Goal: Find specific fact

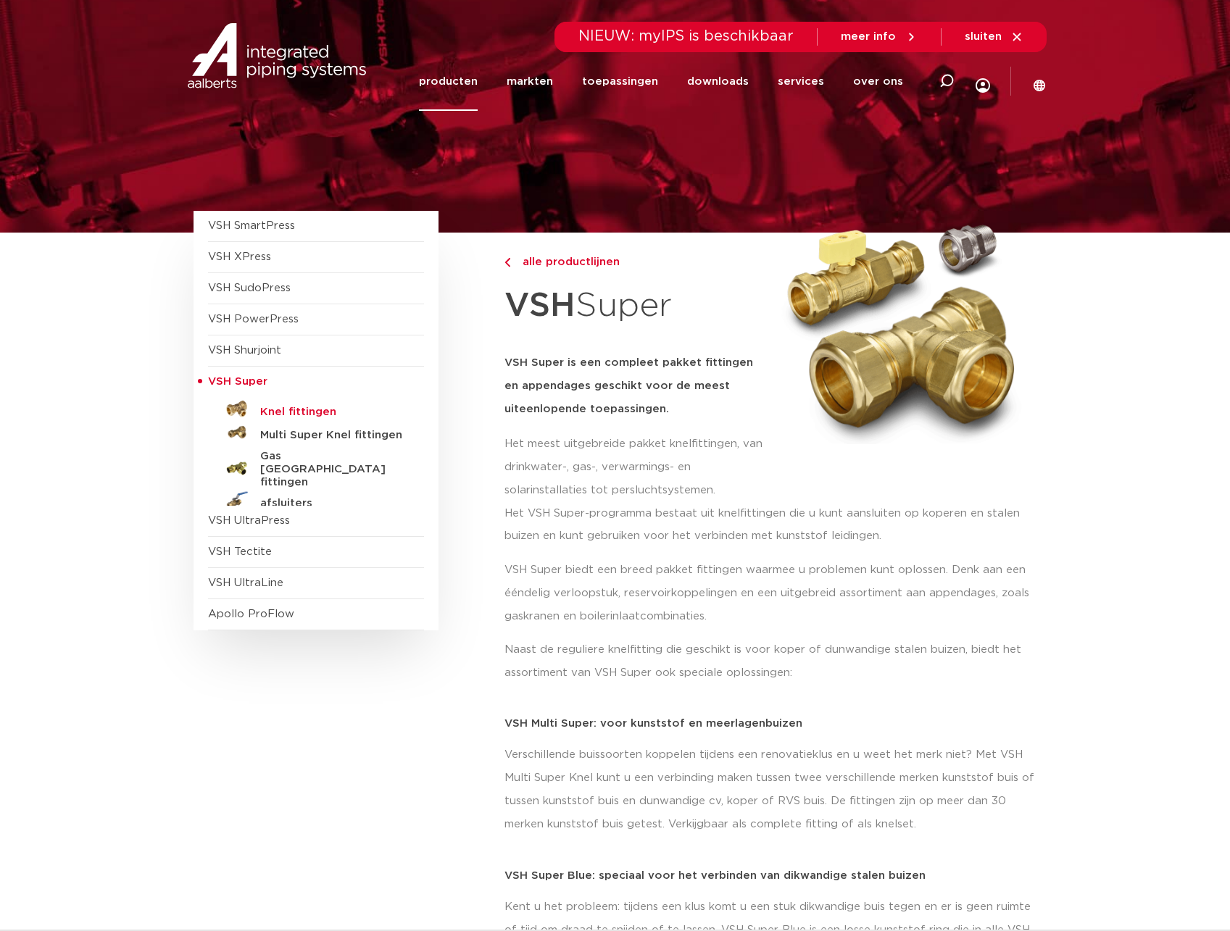
click at [267, 412] on h5 "Knel fittingen" at bounding box center [332, 412] width 144 height 13
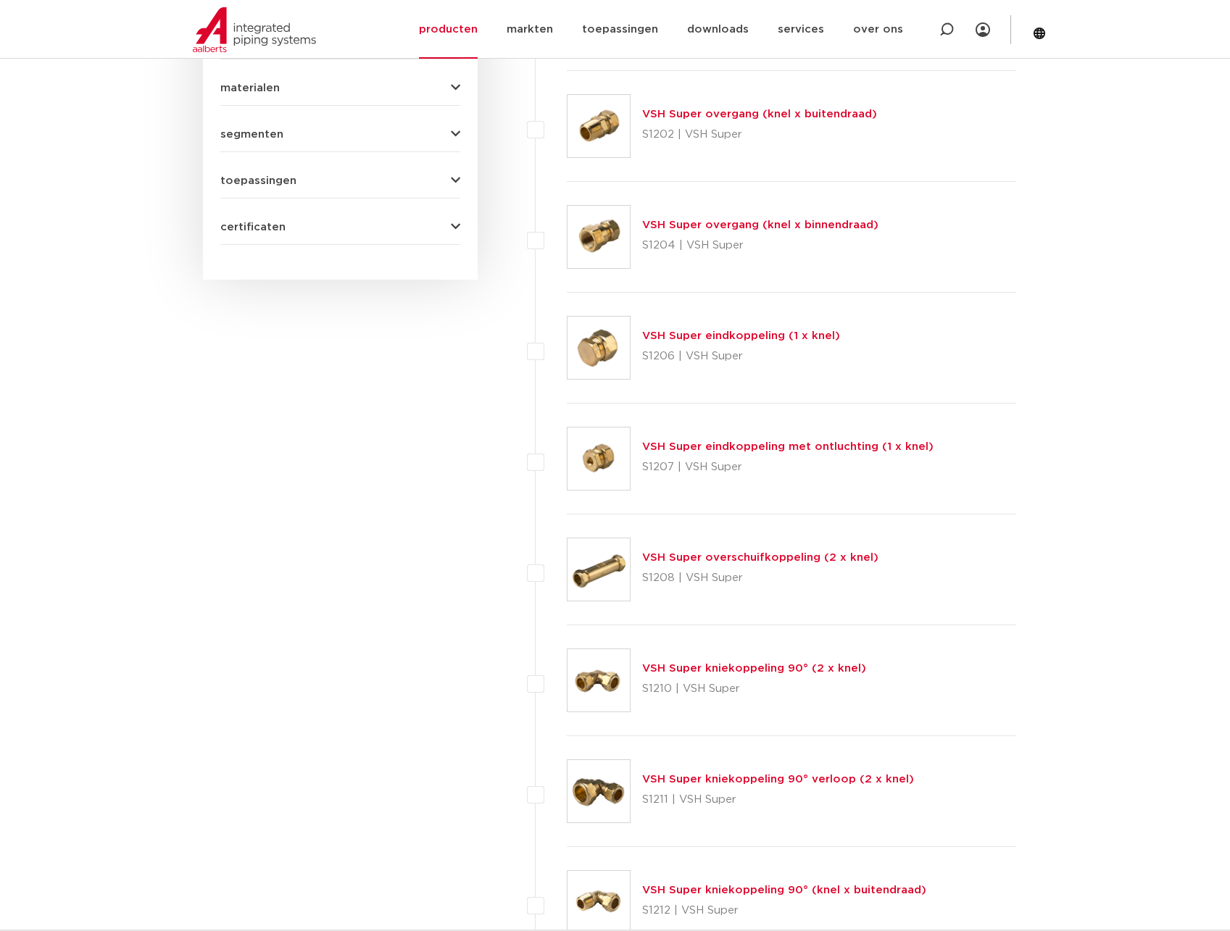
click at [734, 560] on link "VSH Super overschuifkoppeling (2 x knel)" at bounding box center [760, 557] width 236 height 11
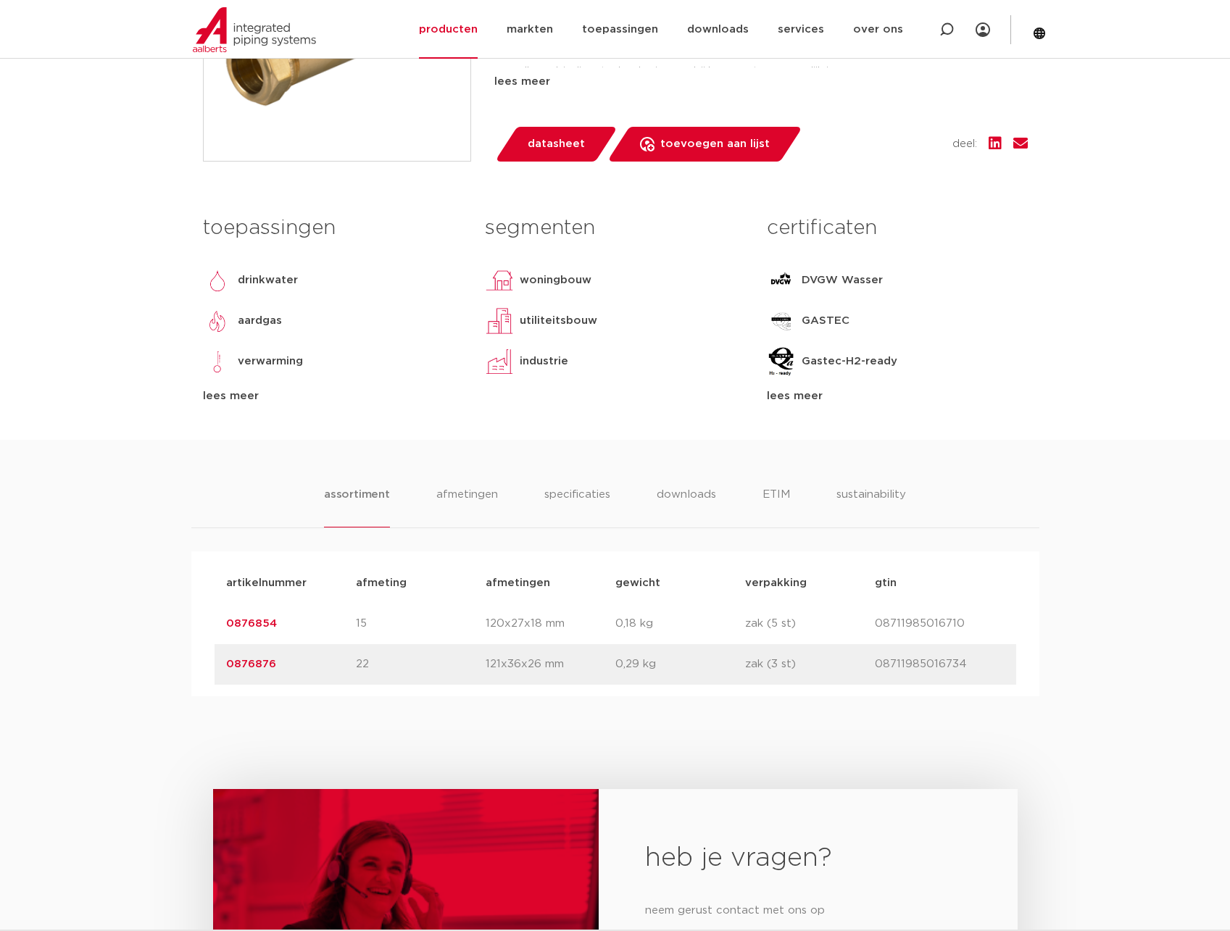
scroll to position [507, 0]
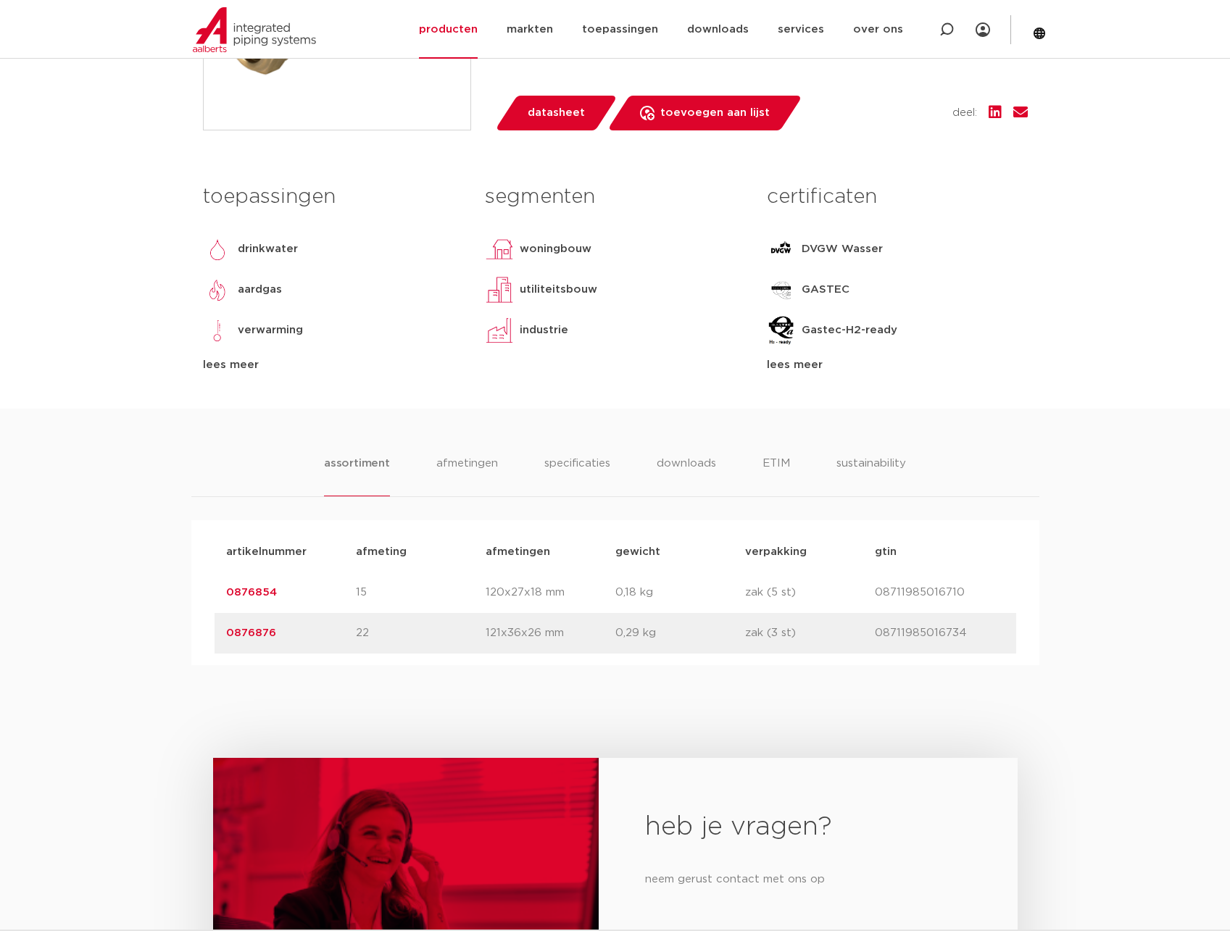
click at [238, 636] on link "0876876" at bounding box center [251, 633] width 50 height 11
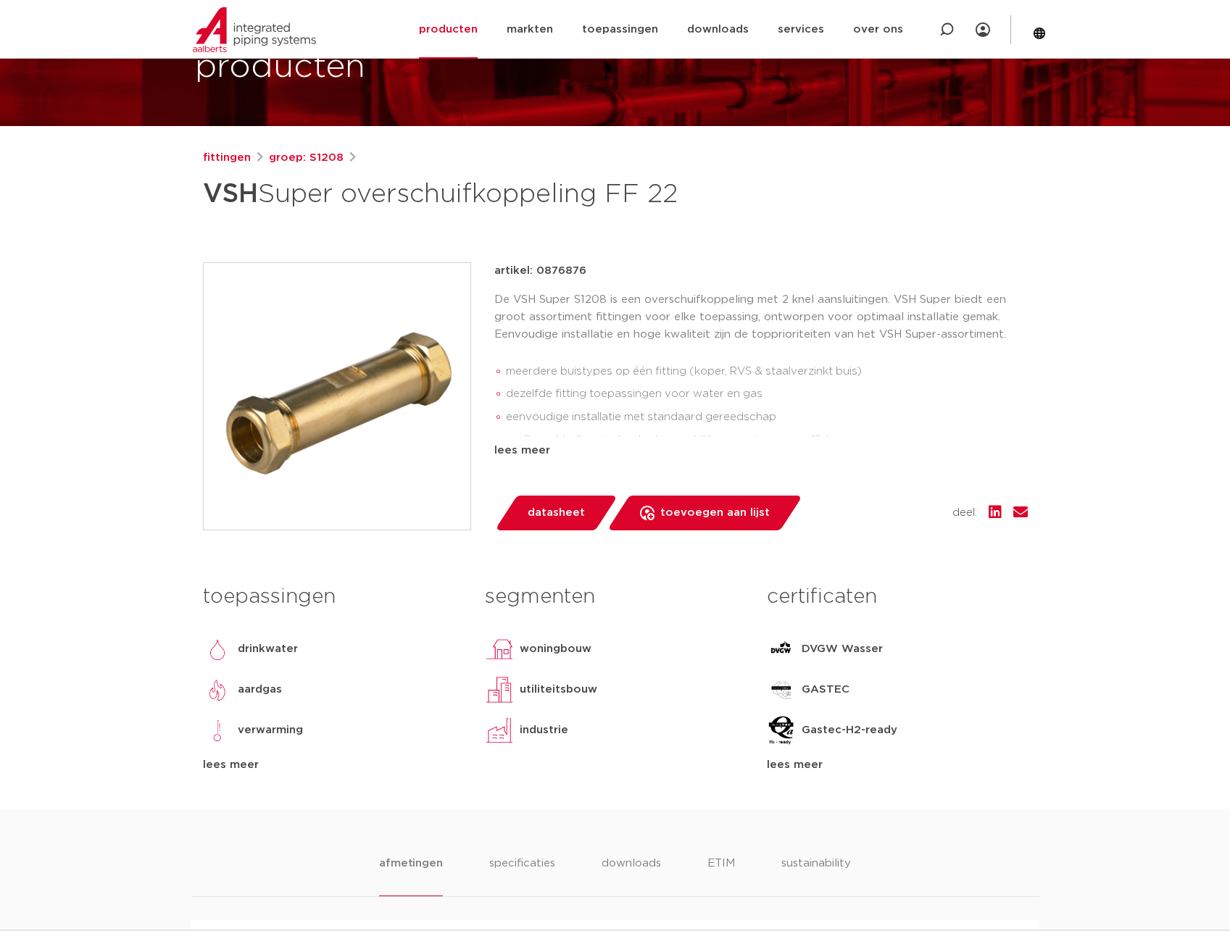
scroll to position [470, 0]
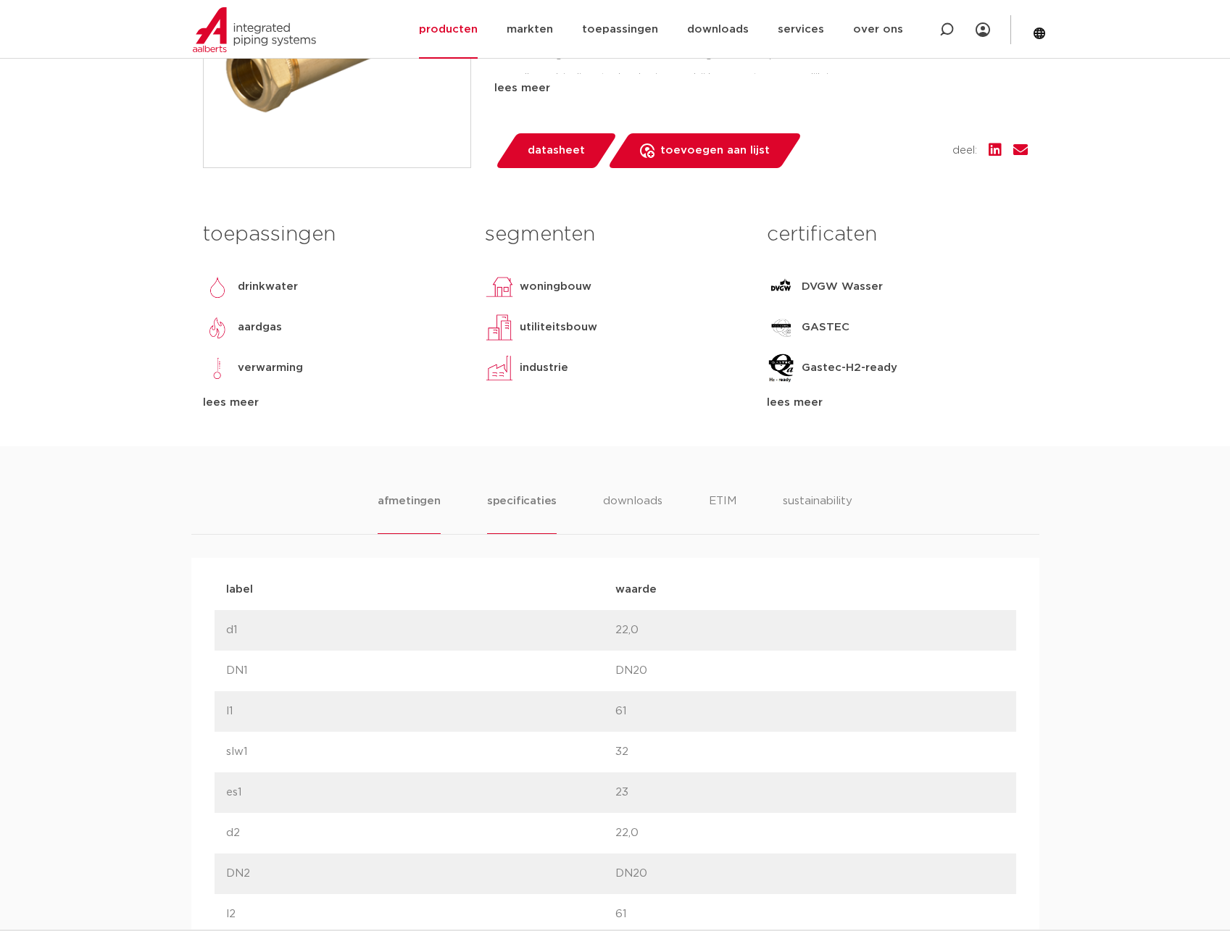
click at [512, 496] on li "specificaties" at bounding box center [522, 513] width 70 height 41
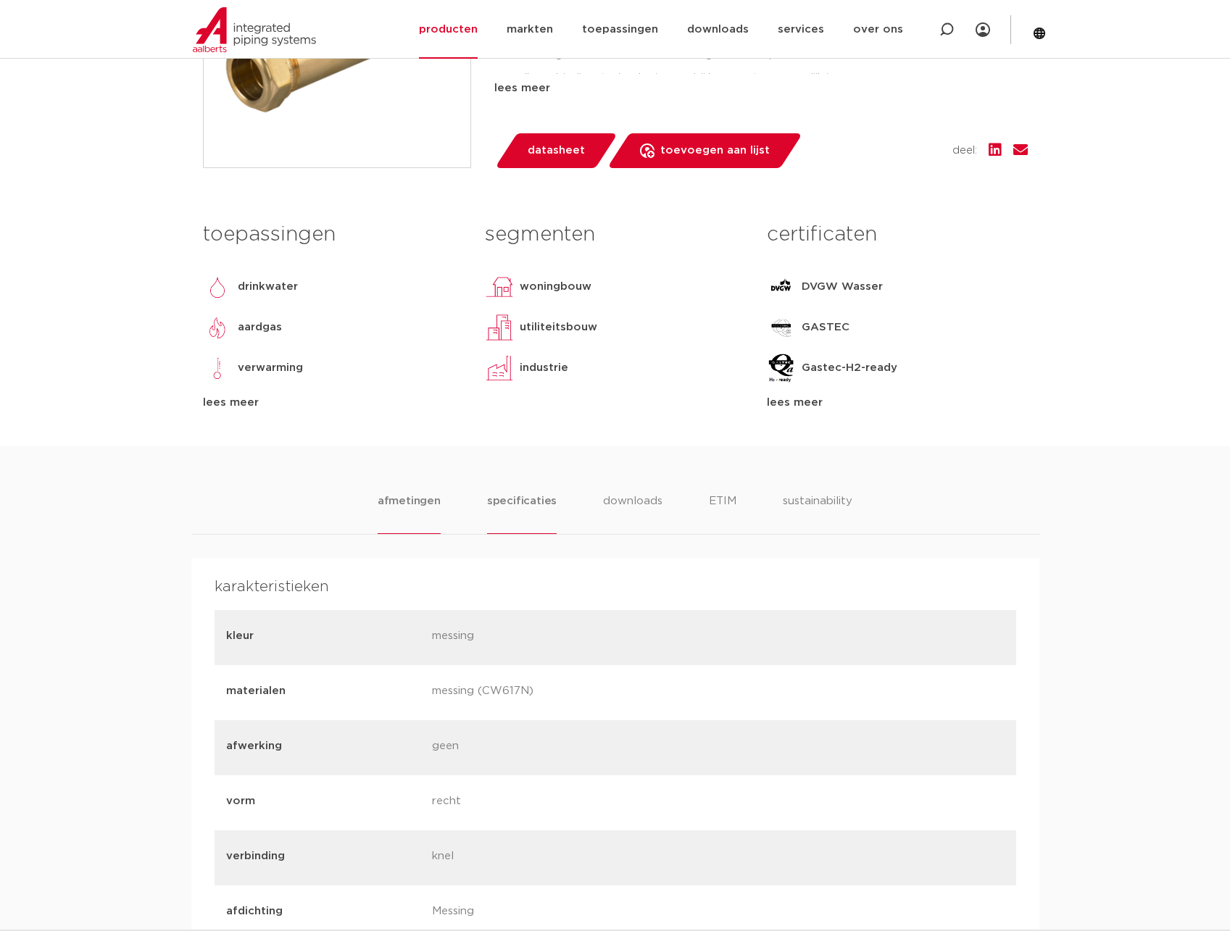
click at [420, 508] on li "afmetingen" at bounding box center [409, 513] width 63 height 41
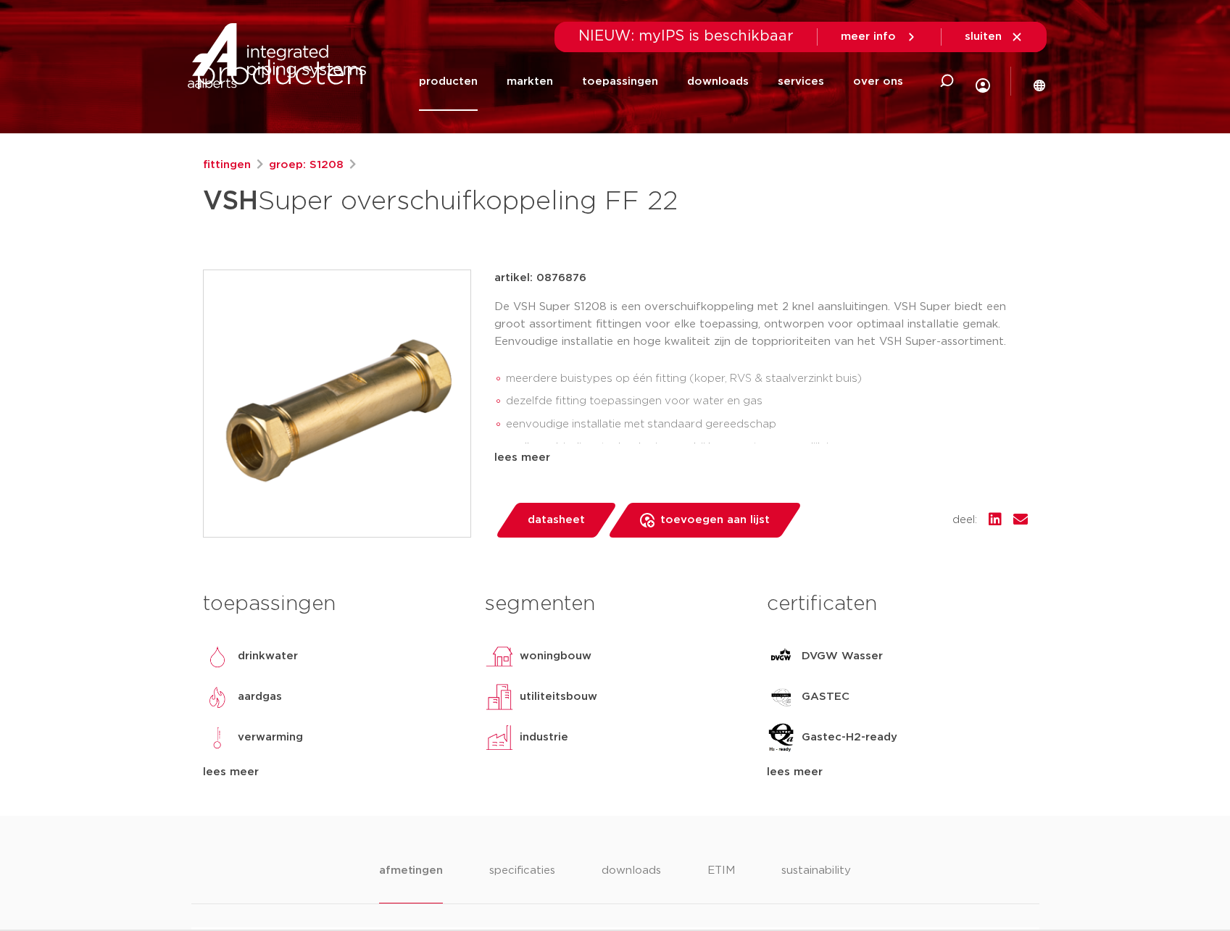
scroll to position [0, 0]
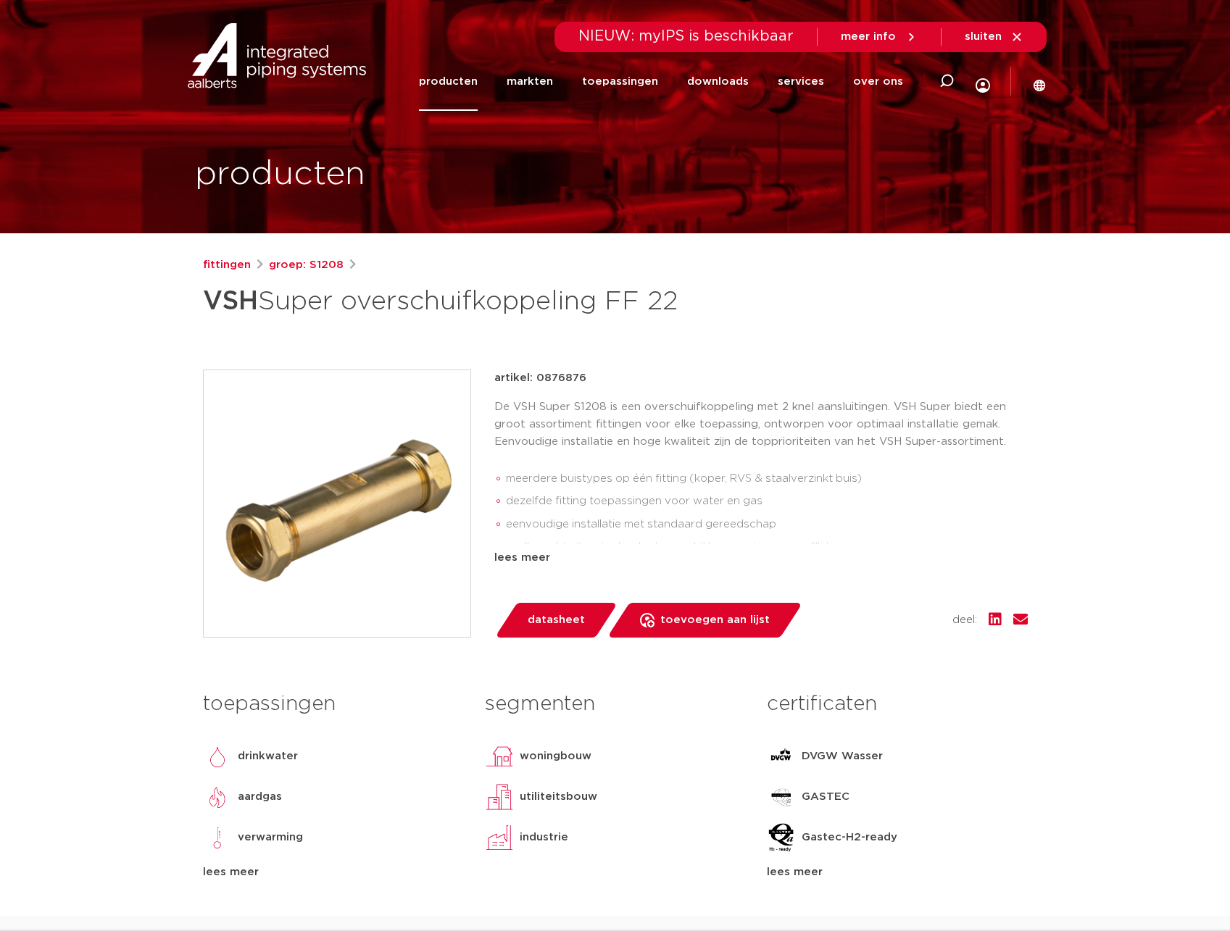
drag, startPoint x: 209, startPoint y: 296, endPoint x: 692, endPoint y: 302, distance: 483.5
click at [692, 302] on h1 "VSH Super overschuifkoppeling FF 22" at bounding box center [475, 301] width 544 height 43
copy h1 "VSH Super overschuifkoppeling FF 22"
